Goal: Check status: Check status

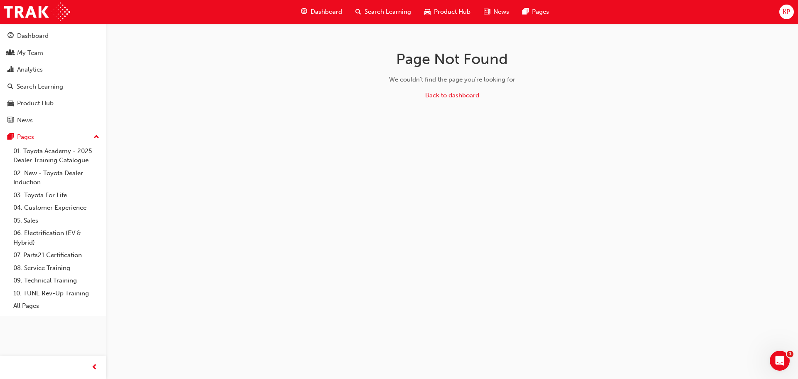
click at [372, 10] on span "Search Learning" at bounding box center [388, 12] width 47 height 10
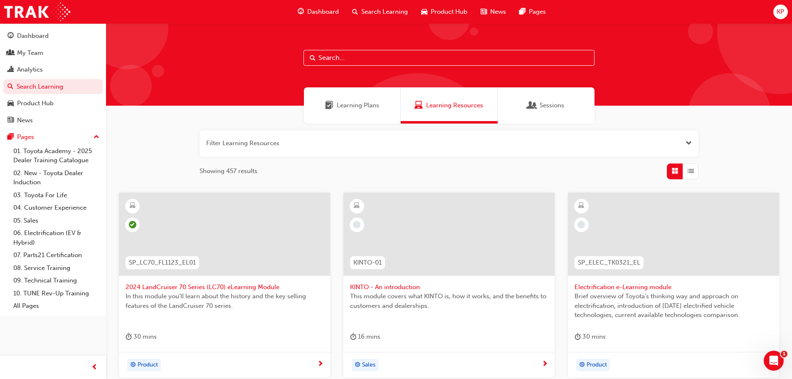
click at [354, 60] on input "text" at bounding box center [449, 58] width 291 height 16
type input "d"
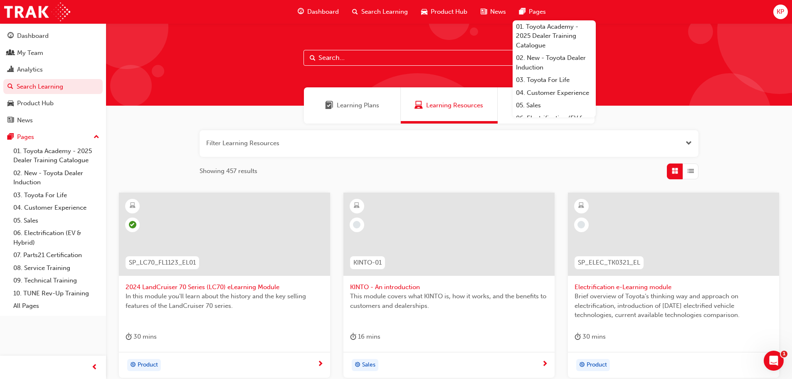
click at [29, 56] on div "My Team" at bounding box center [30, 53] width 26 height 10
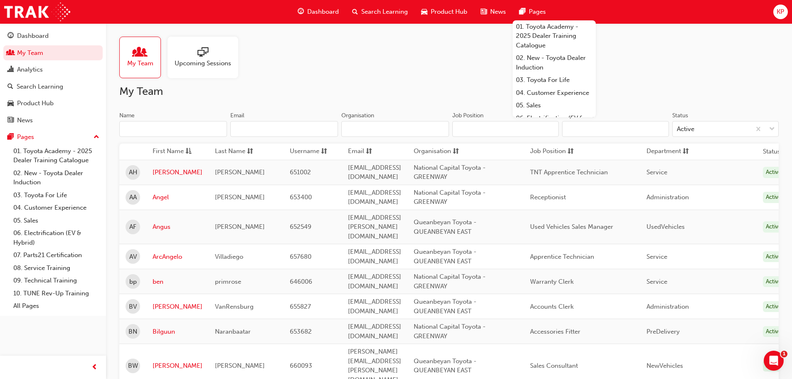
click at [144, 133] on input "Name" at bounding box center [173, 129] width 108 height 16
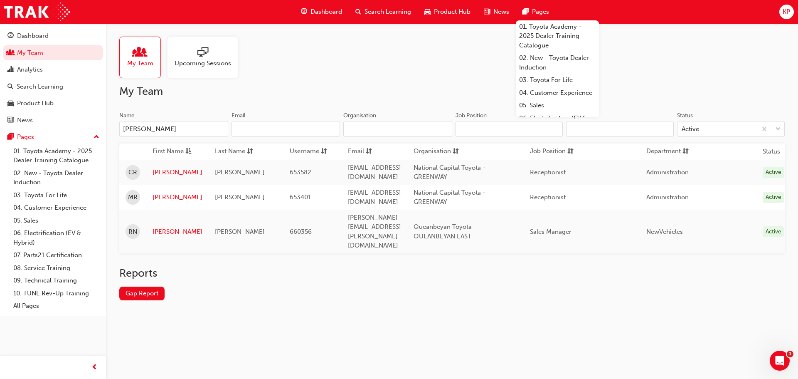
type input "[PERSON_NAME]"
click at [170, 227] on link "[PERSON_NAME]" at bounding box center [178, 232] width 50 height 10
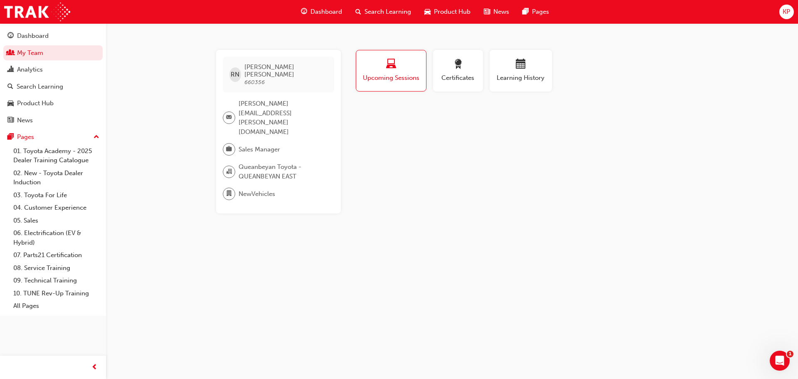
click at [528, 76] on span "Learning History" at bounding box center [521, 78] width 50 height 10
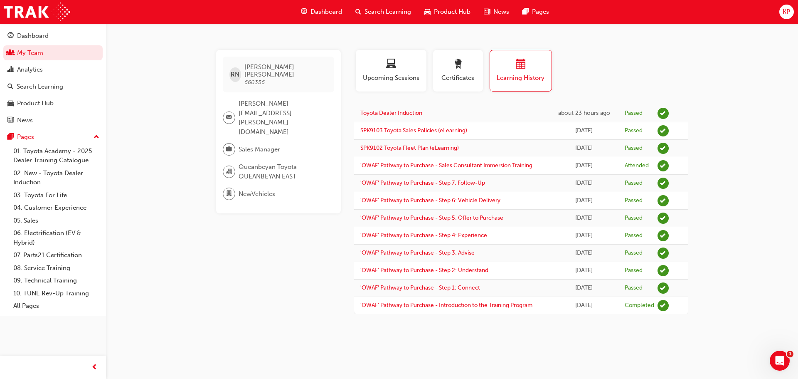
click at [286, 283] on div "RN [PERSON_NAME] 660356 [PERSON_NAME][EMAIL_ADDRESS][PERSON_NAME][DOMAIN_NAME] …" at bounding box center [285, 182] width 138 height 264
